Goal: Information Seeking & Learning: Learn about a topic

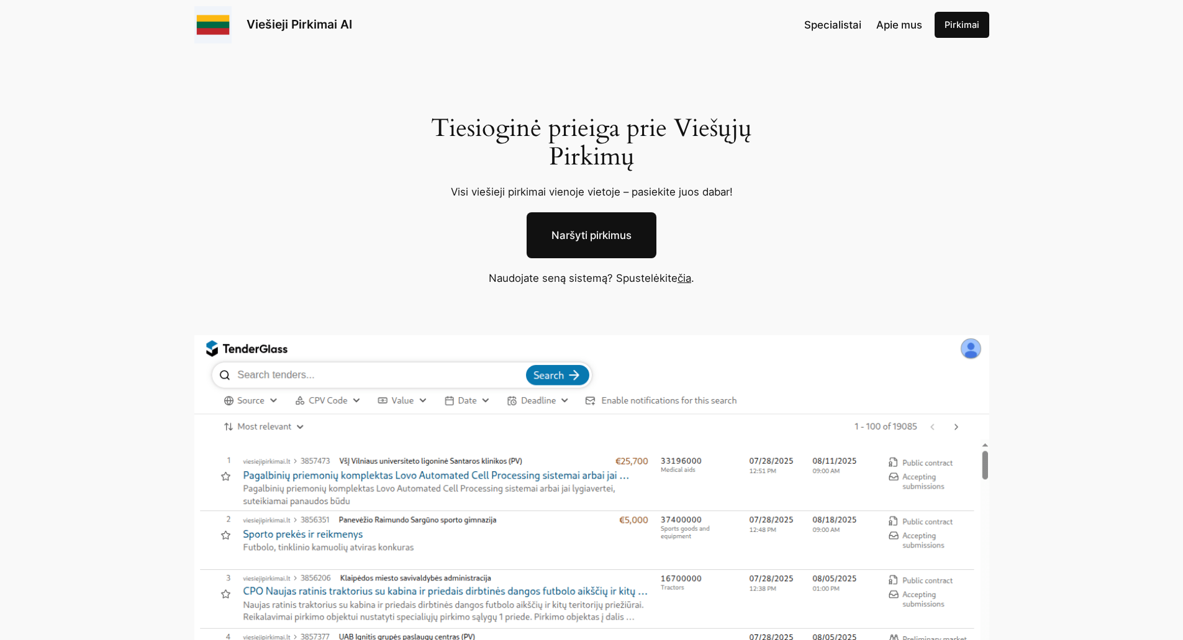
click at [846, 30] on span "Specialistai" at bounding box center [832, 25] width 57 height 12
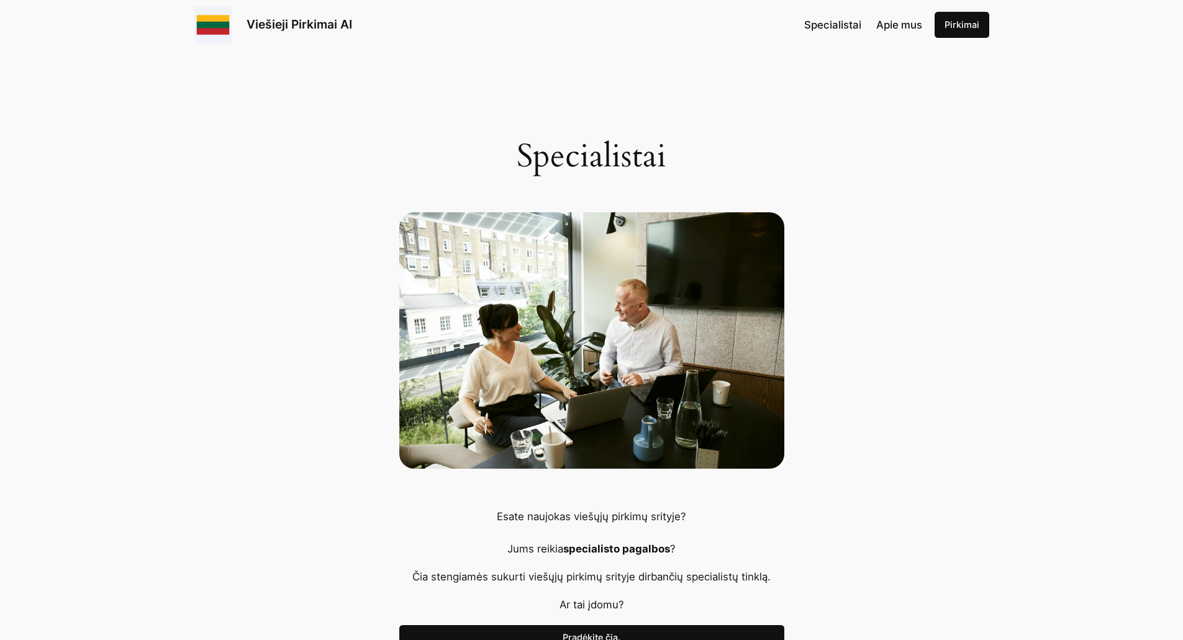
drag, startPoint x: 0, startPoint y: 0, endPoint x: 890, endPoint y: 24, distance: 890.5
click at [890, 24] on span "Apie mus" at bounding box center [900, 25] width 46 height 12
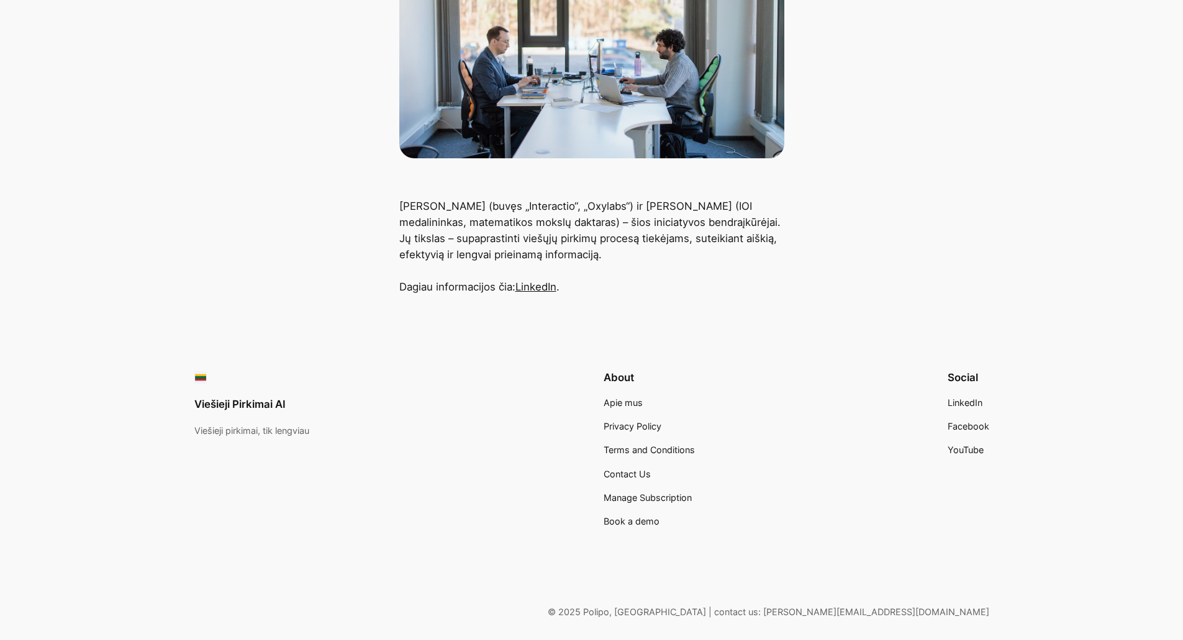
scroll to position [354, 0]
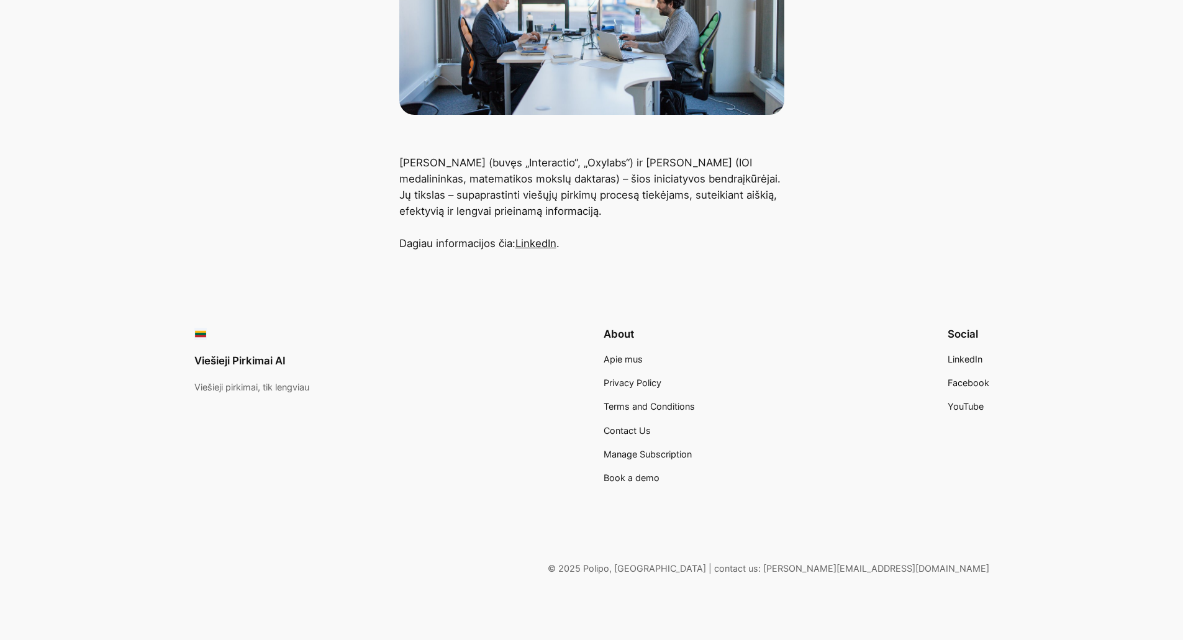
click at [629, 361] on span "Apie mus" at bounding box center [623, 359] width 39 height 11
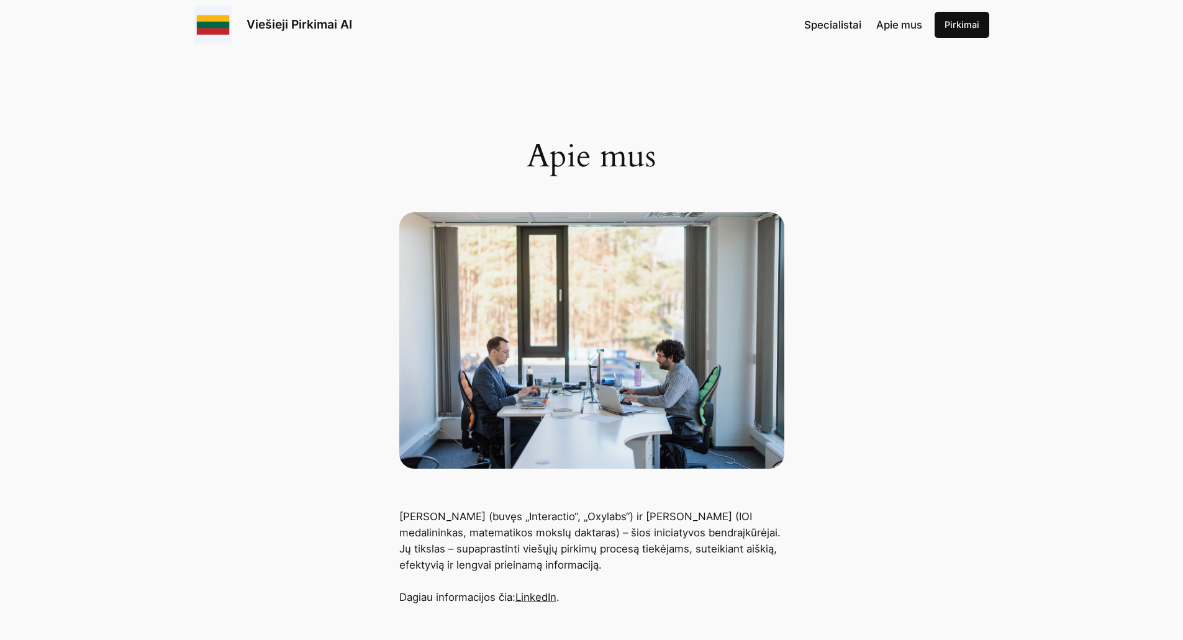
click at [850, 29] on span "Specialistai" at bounding box center [832, 25] width 57 height 12
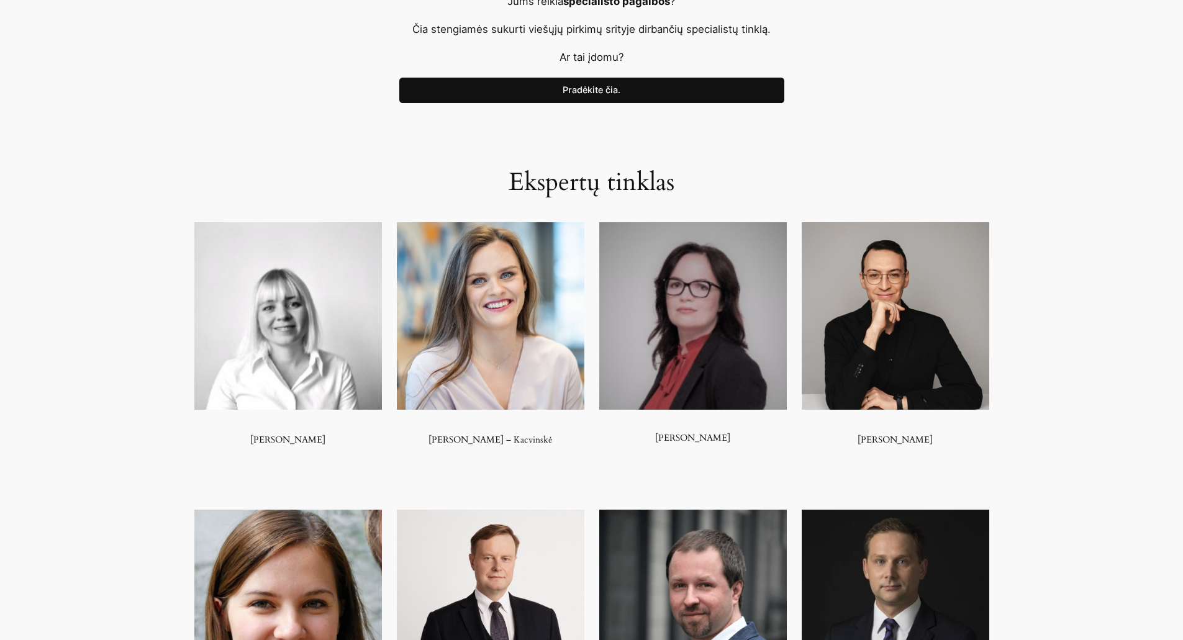
scroll to position [559, 0]
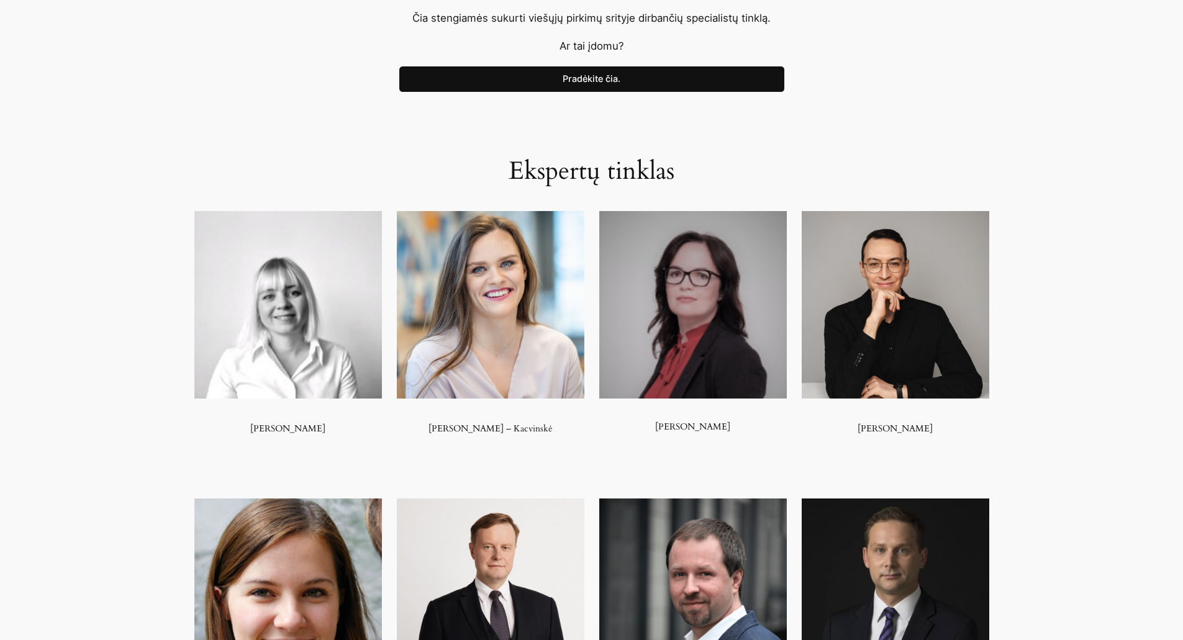
click at [481, 306] on img at bounding box center [491, 305] width 188 height 188
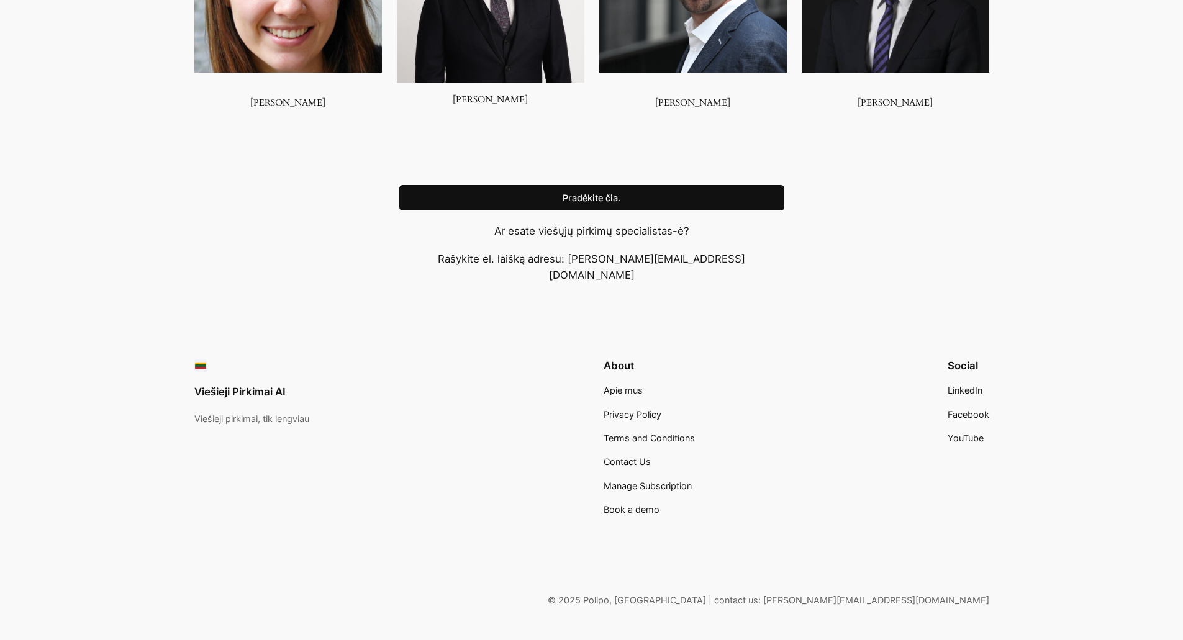
scroll to position [1180, 0]
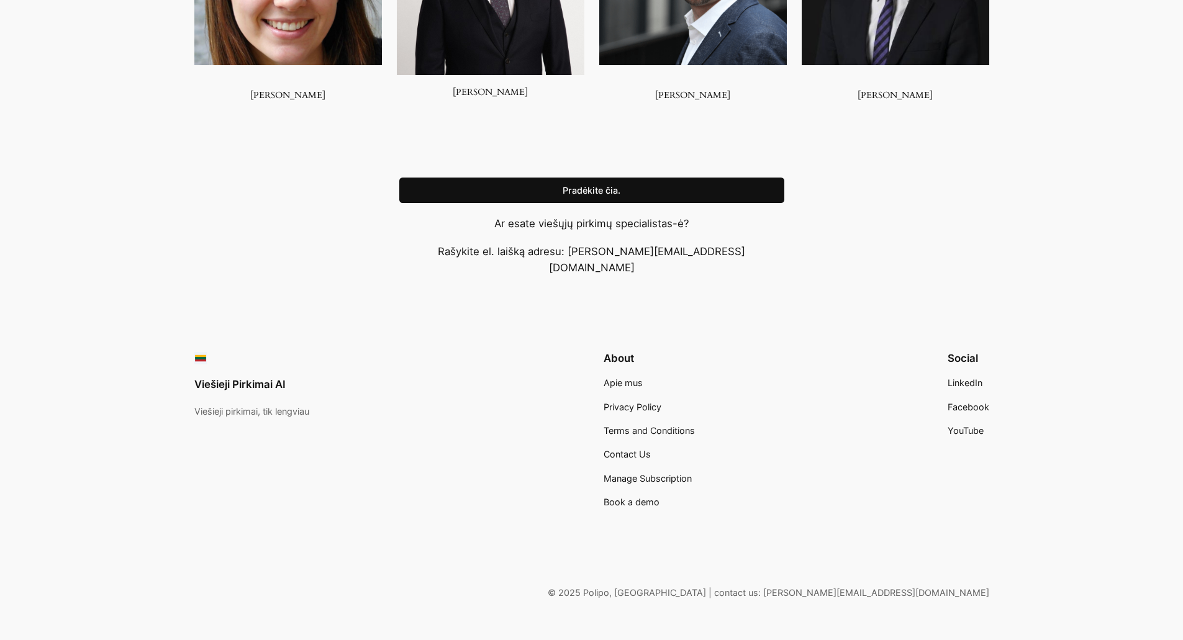
click at [622, 185] on link "Pradėkite čia." at bounding box center [591, 191] width 385 height 26
click at [675, 192] on link "Pradėkite čia." at bounding box center [591, 191] width 385 height 26
click at [643, 449] on span "Contact Us" at bounding box center [627, 454] width 47 height 11
click at [673, 406] on ul "Apie mus Privacy Policy Terms and Conditions Contact Us Manage Subscription Boo…" at bounding box center [649, 442] width 91 height 133
click at [668, 426] on span "Terms and Conditions" at bounding box center [649, 431] width 91 height 11
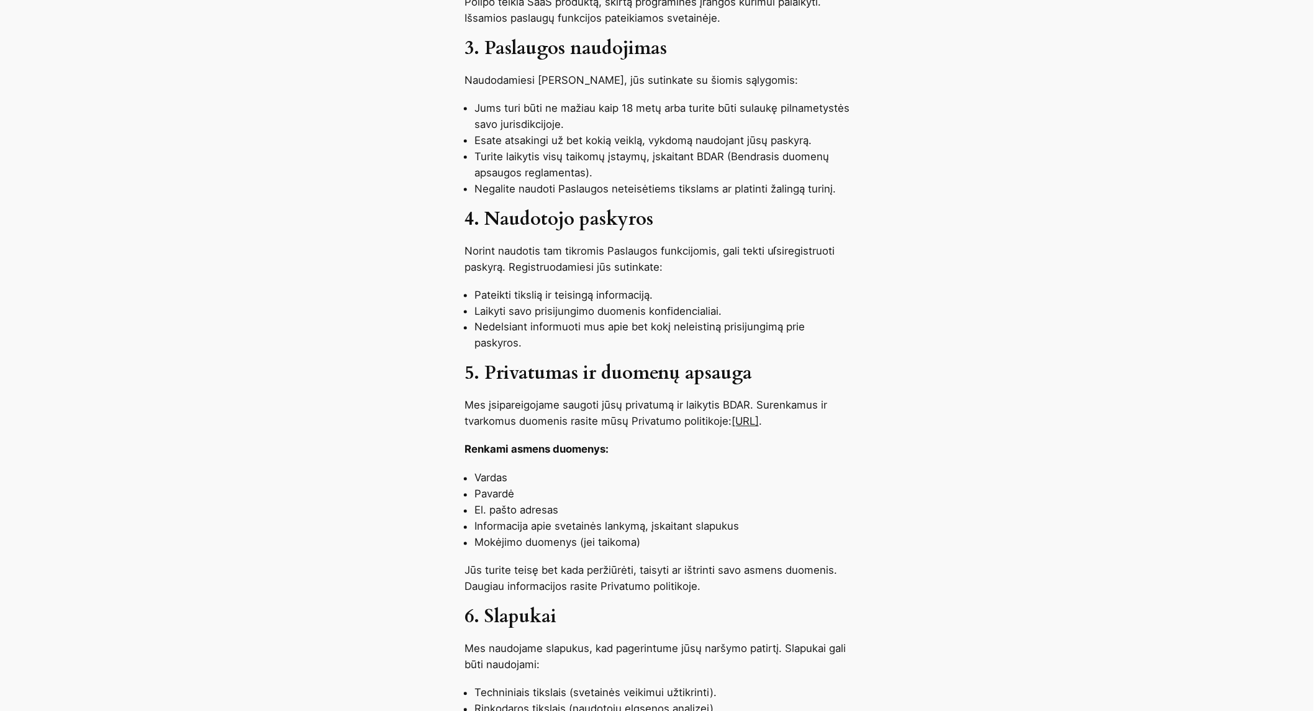
scroll to position [690, 0]
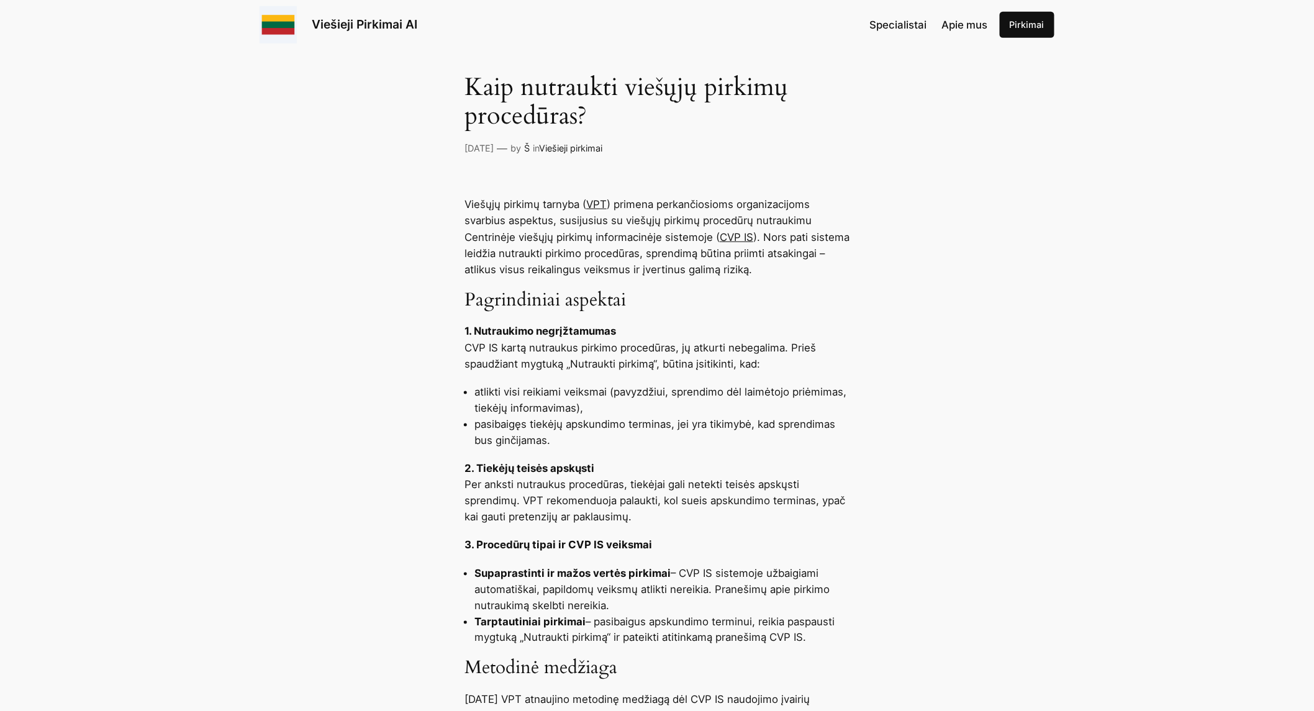
scroll to position [207, 0]
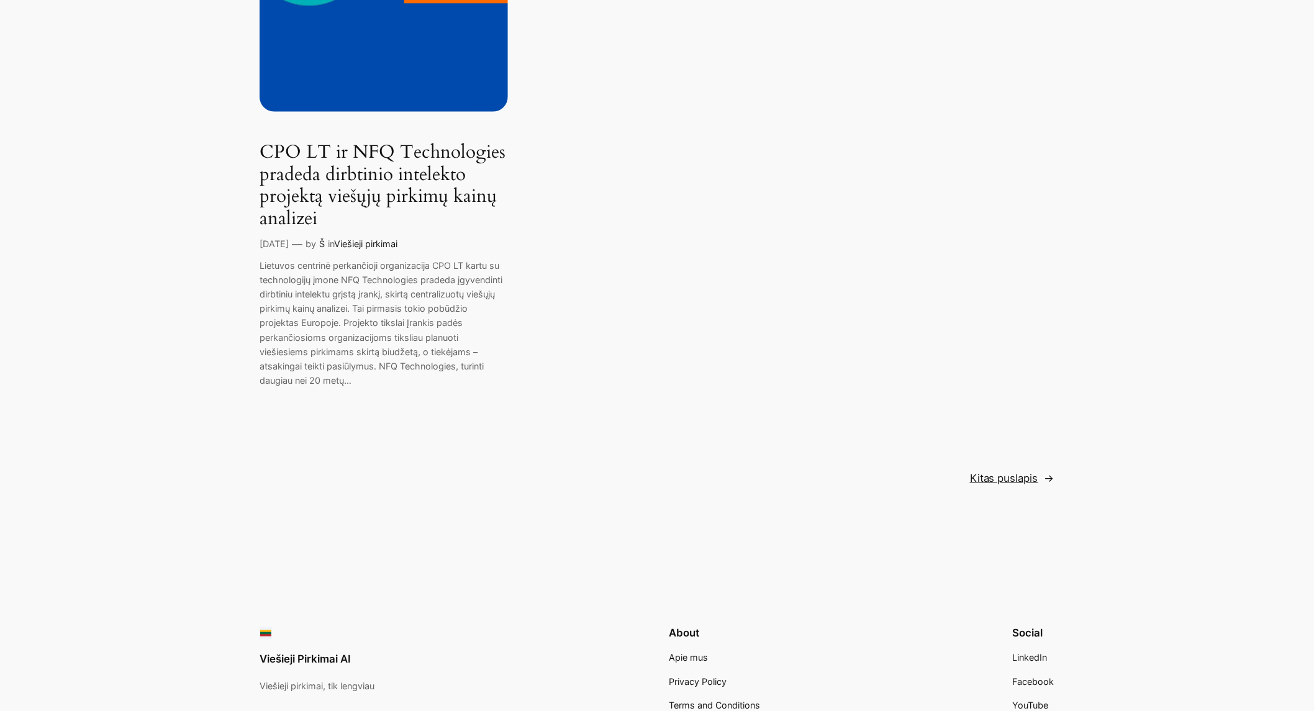
scroll to position [2415, 0]
click at [1001, 469] on link "Kitas puslapis →" at bounding box center [1012, 477] width 84 height 16
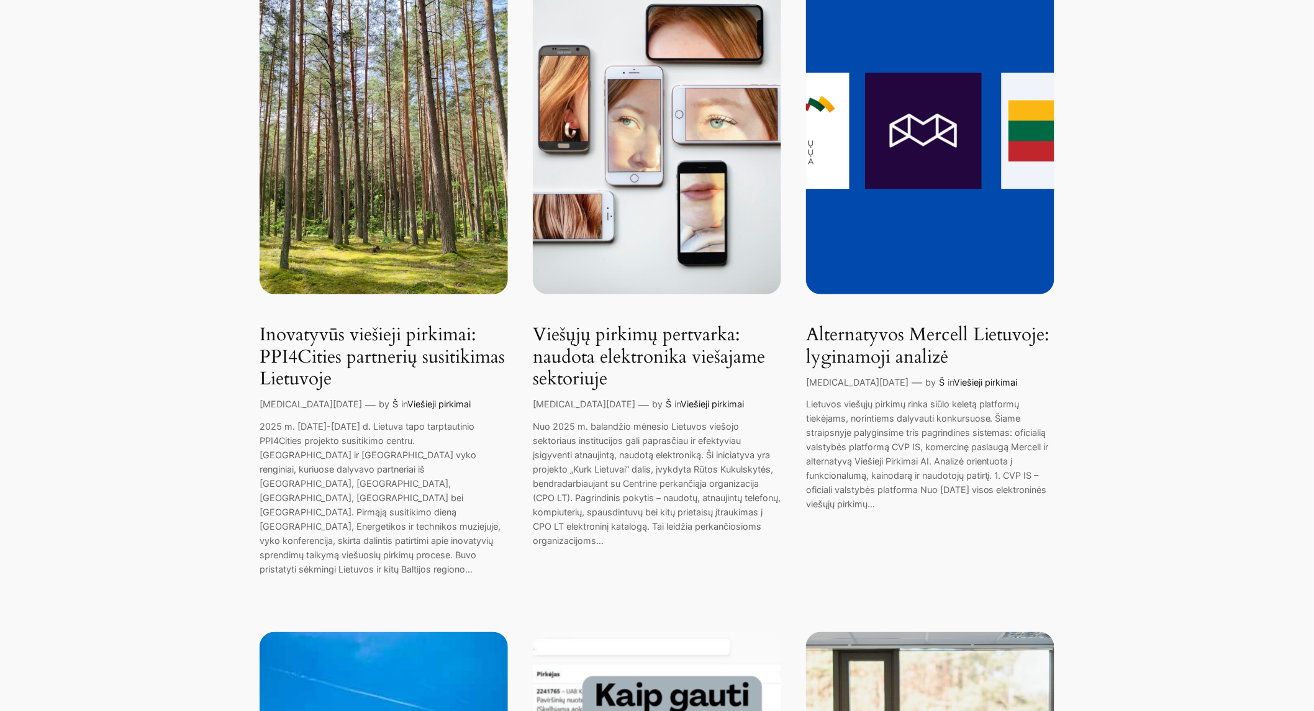
scroll to position [276, 0]
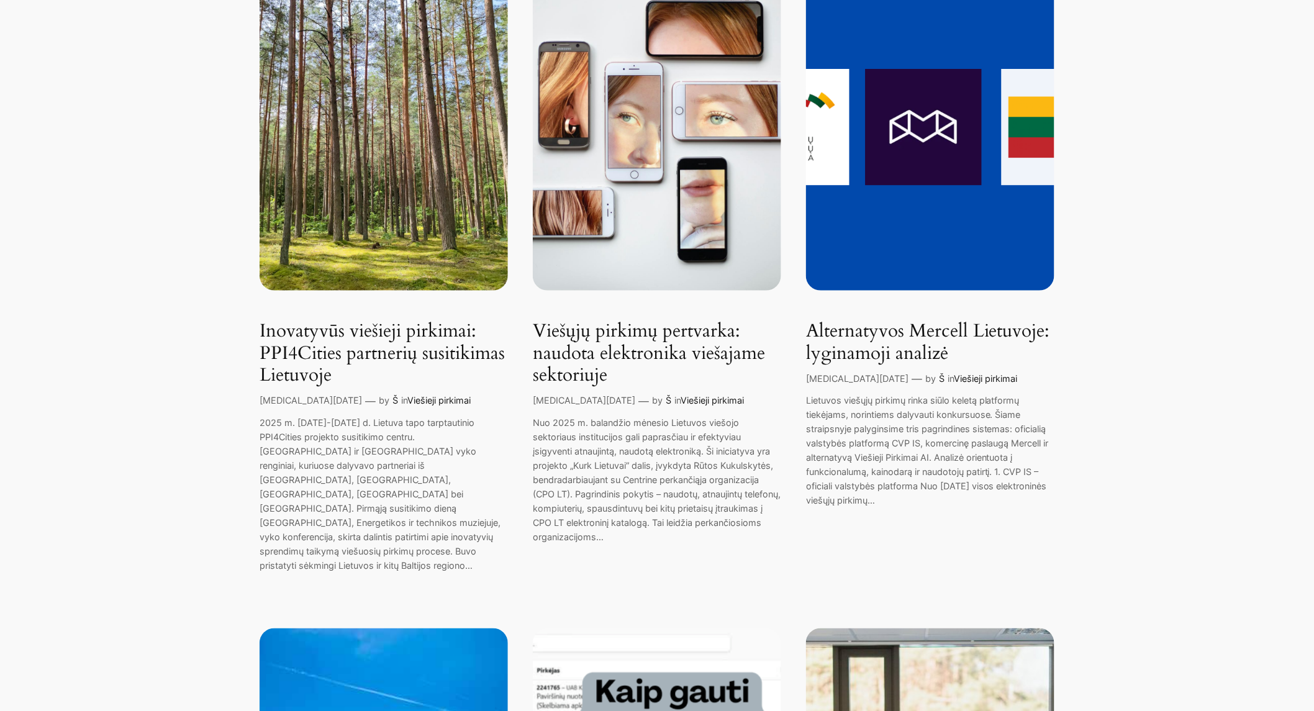
click at [389, 222] on img at bounding box center [384, 125] width 248 height 331
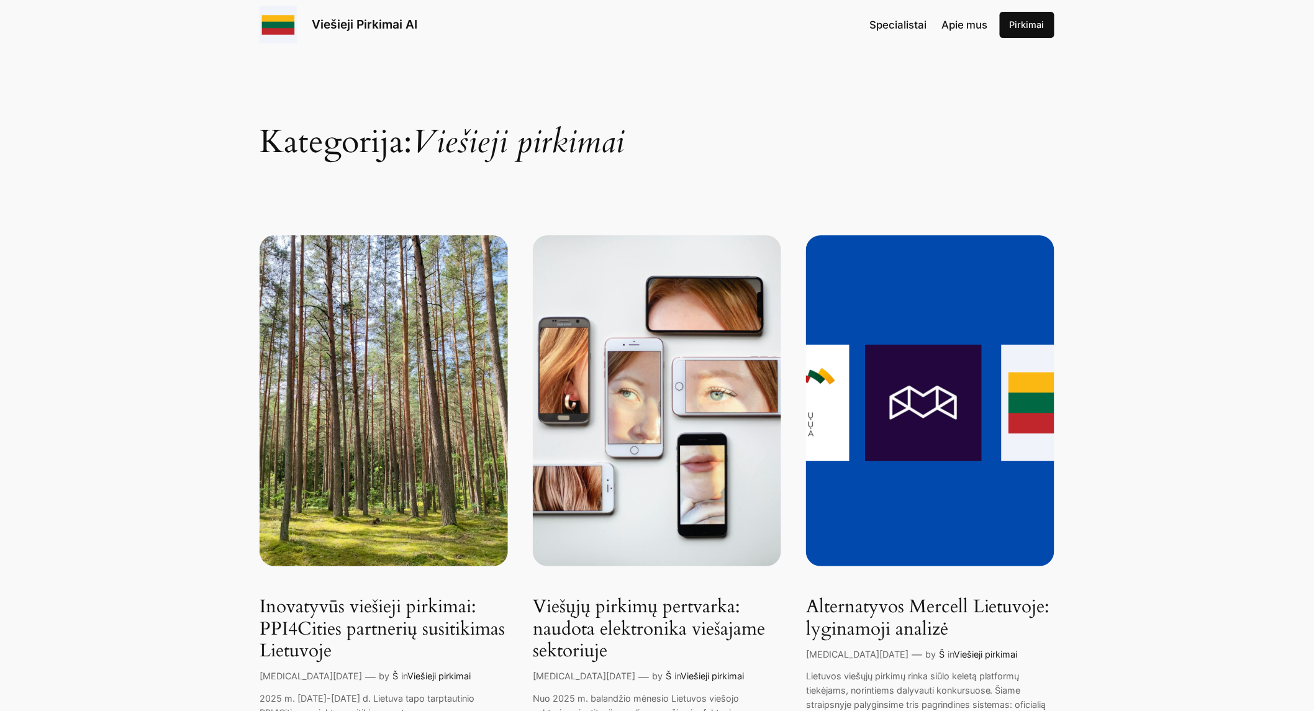
scroll to position [69, 0]
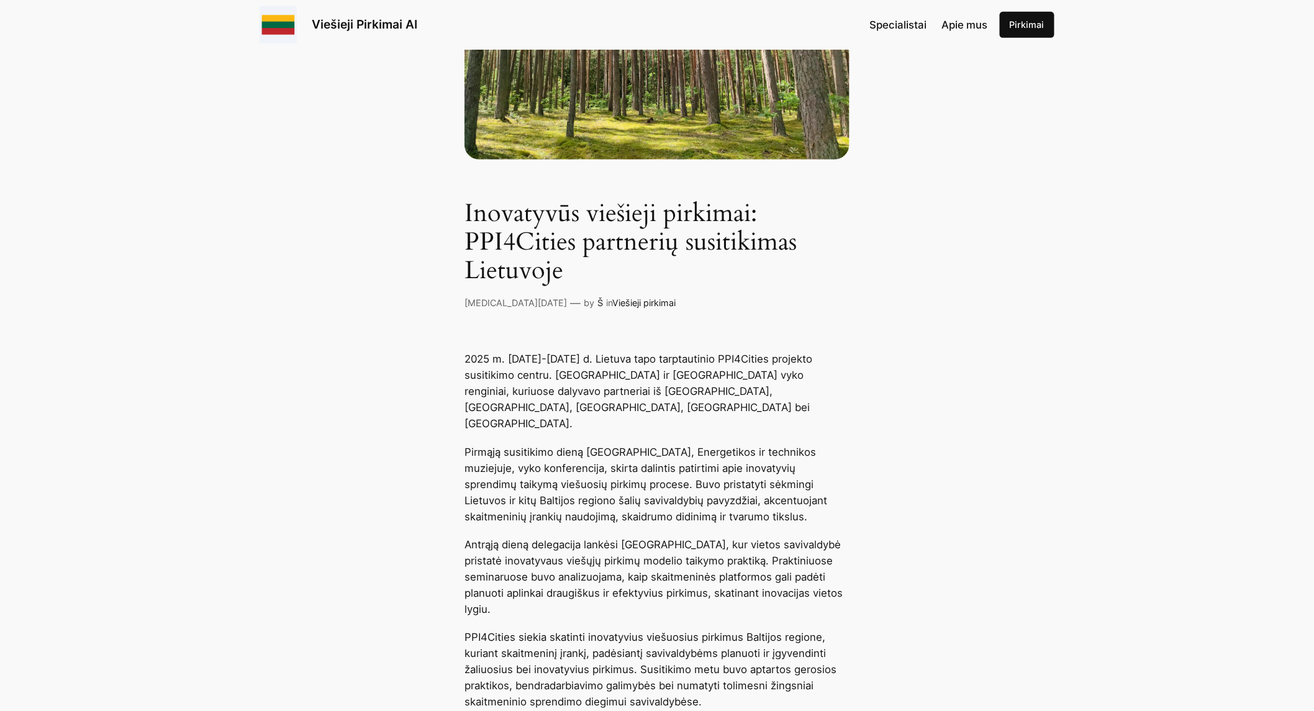
scroll to position [207, 0]
